Goal: Find specific page/section: Find specific page/section

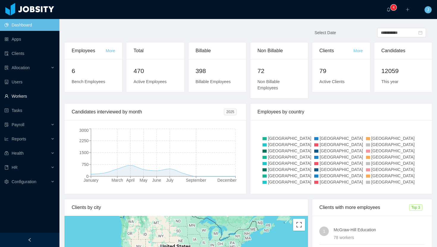
click at [24, 95] on link "Workers" at bounding box center [29, 96] width 50 height 12
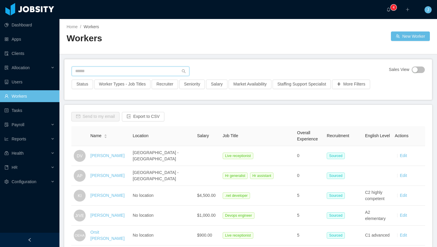
click at [108, 70] on input "text" at bounding box center [131, 72] width 118 height 10
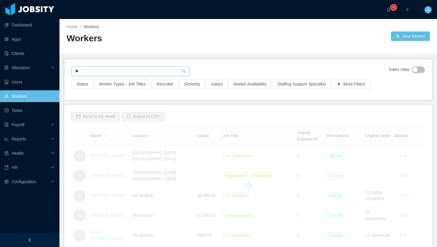
type input "*"
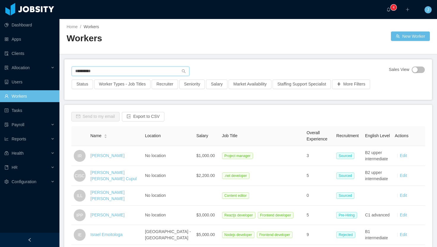
type input "**********"
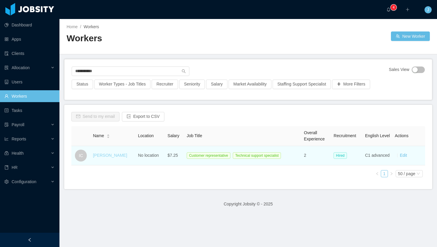
click at [105, 157] on link "[PERSON_NAME]" at bounding box center [110, 155] width 34 height 5
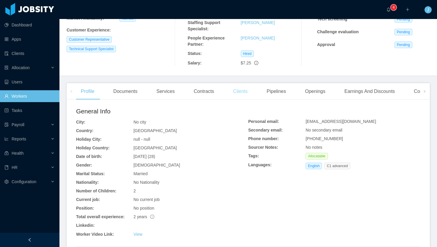
scroll to position [98, 0]
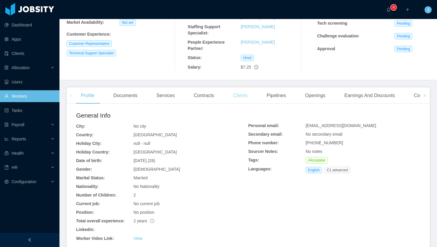
click at [244, 97] on div "Clients" at bounding box center [240, 95] width 24 height 17
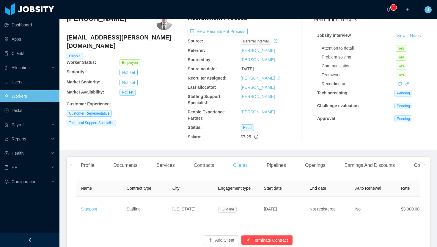
scroll to position [32, 0]
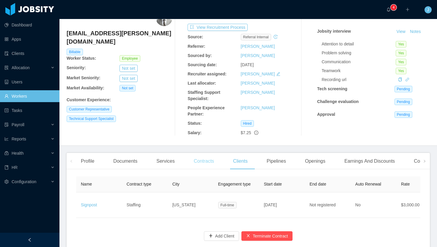
click at [212, 161] on div "Contracts" at bounding box center [204, 161] width 30 height 17
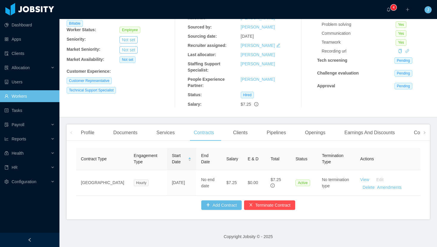
scroll to position [65, 0]
